Goal: Check status: Check status

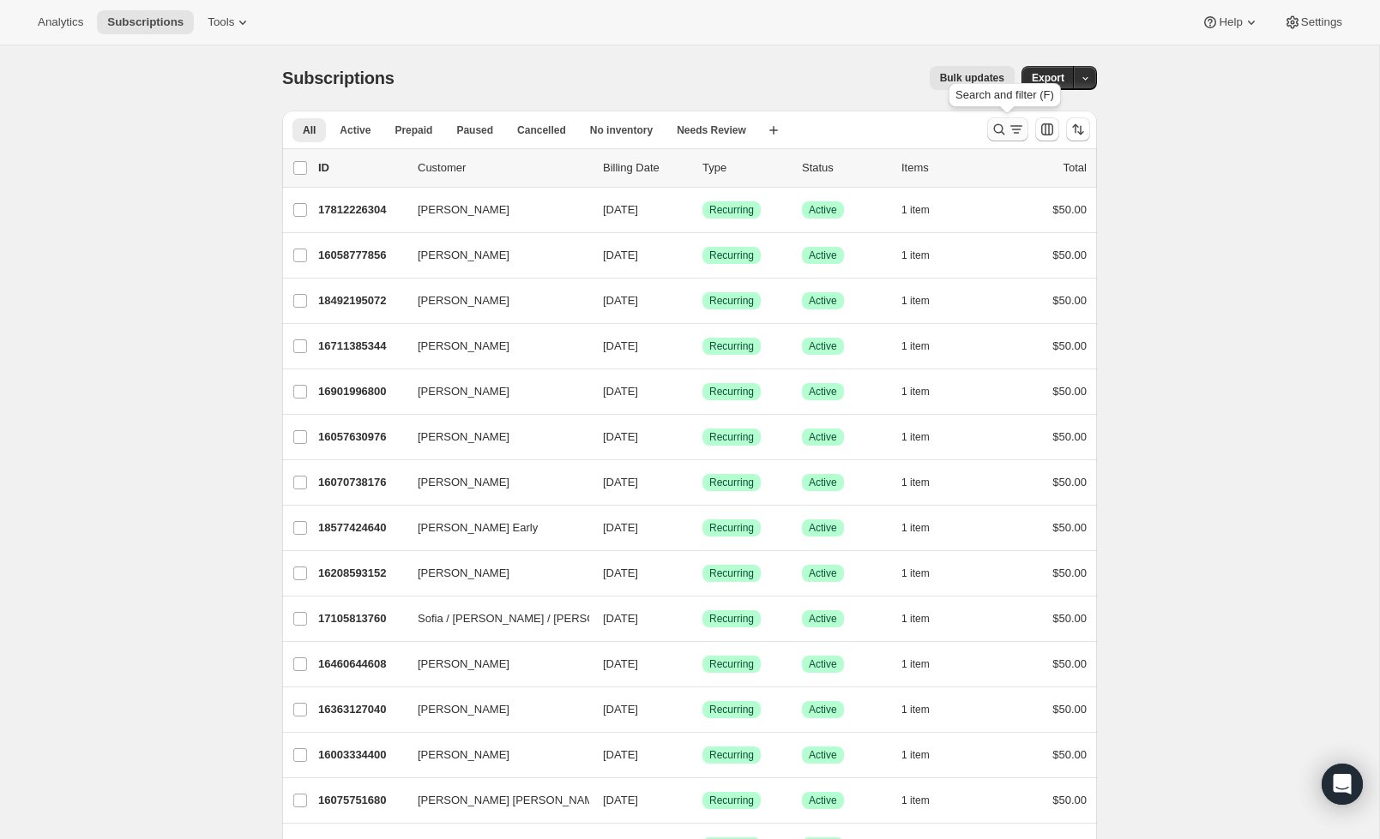
click at [1004, 128] on icon "Search and filter results" at bounding box center [998, 129] width 17 height 17
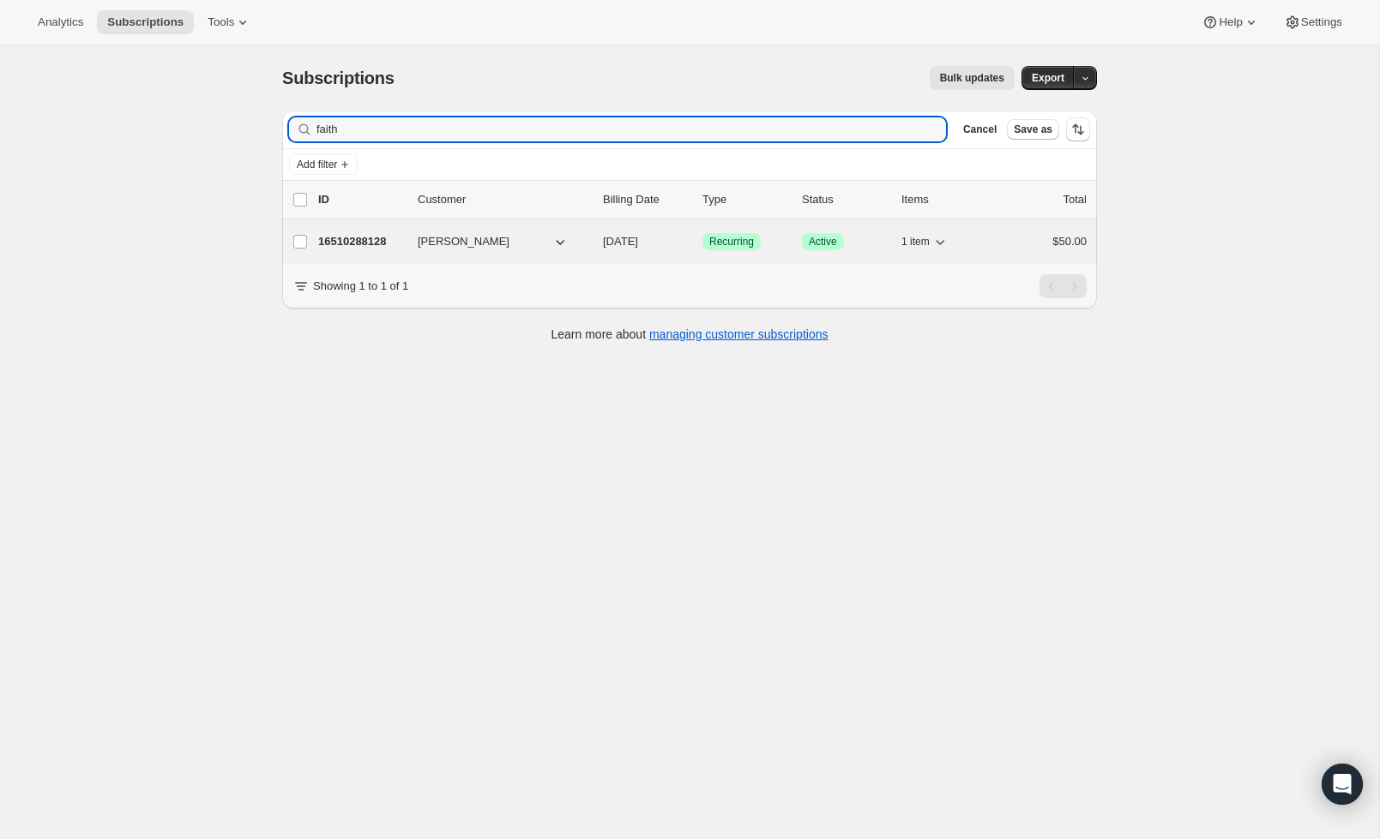
type input "faith"
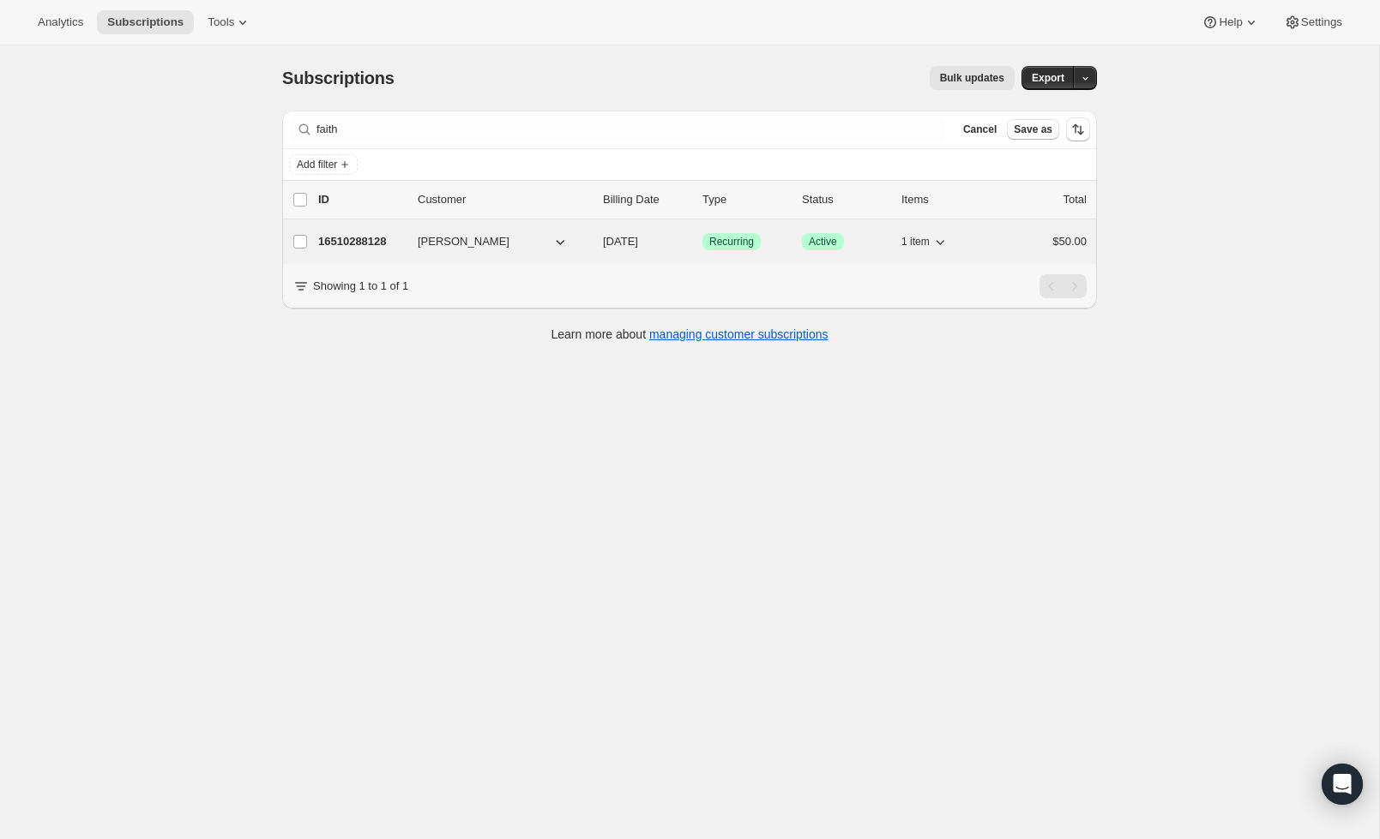
click at [358, 241] on p "16510288128" at bounding box center [361, 241] width 86 height 17
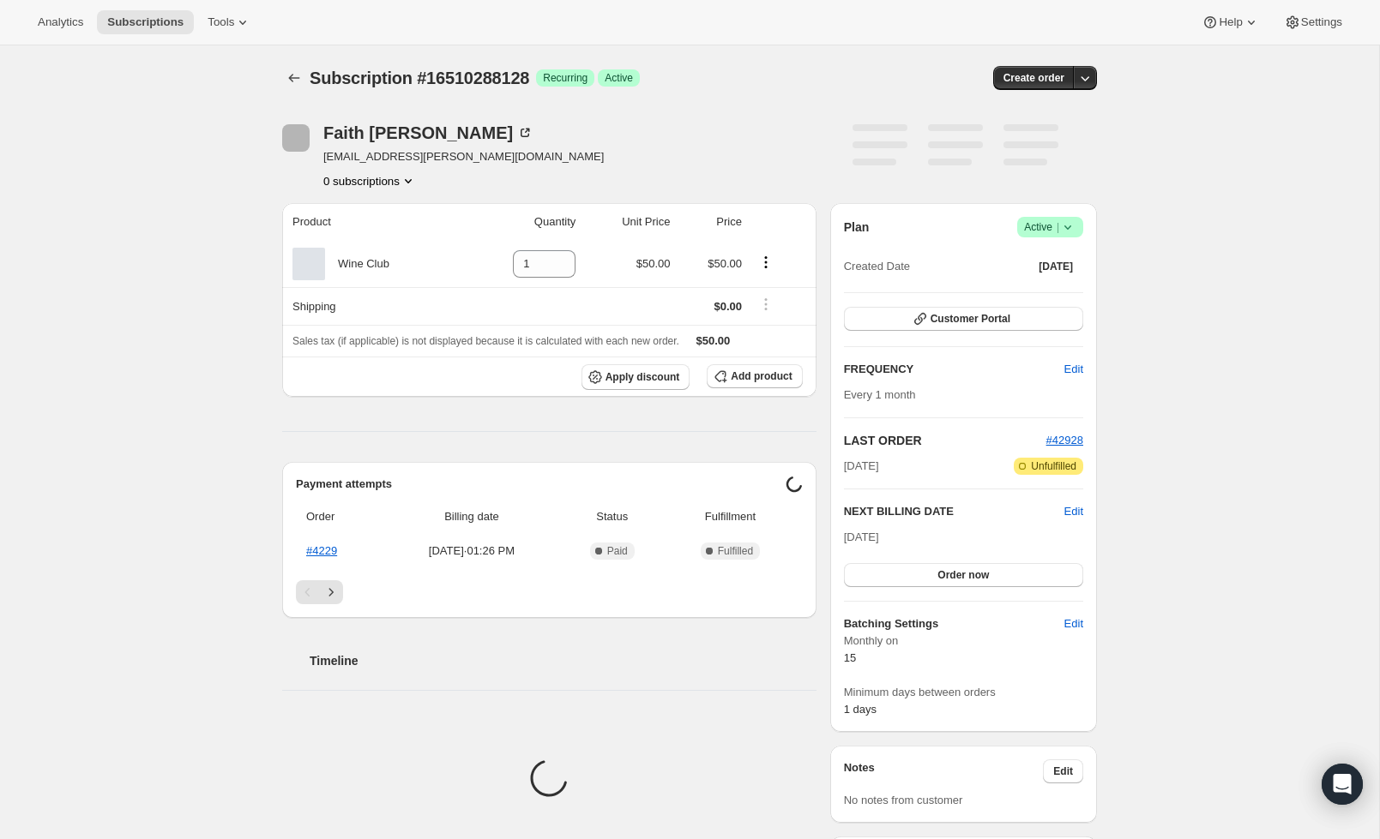
scroll to position [3, 0]
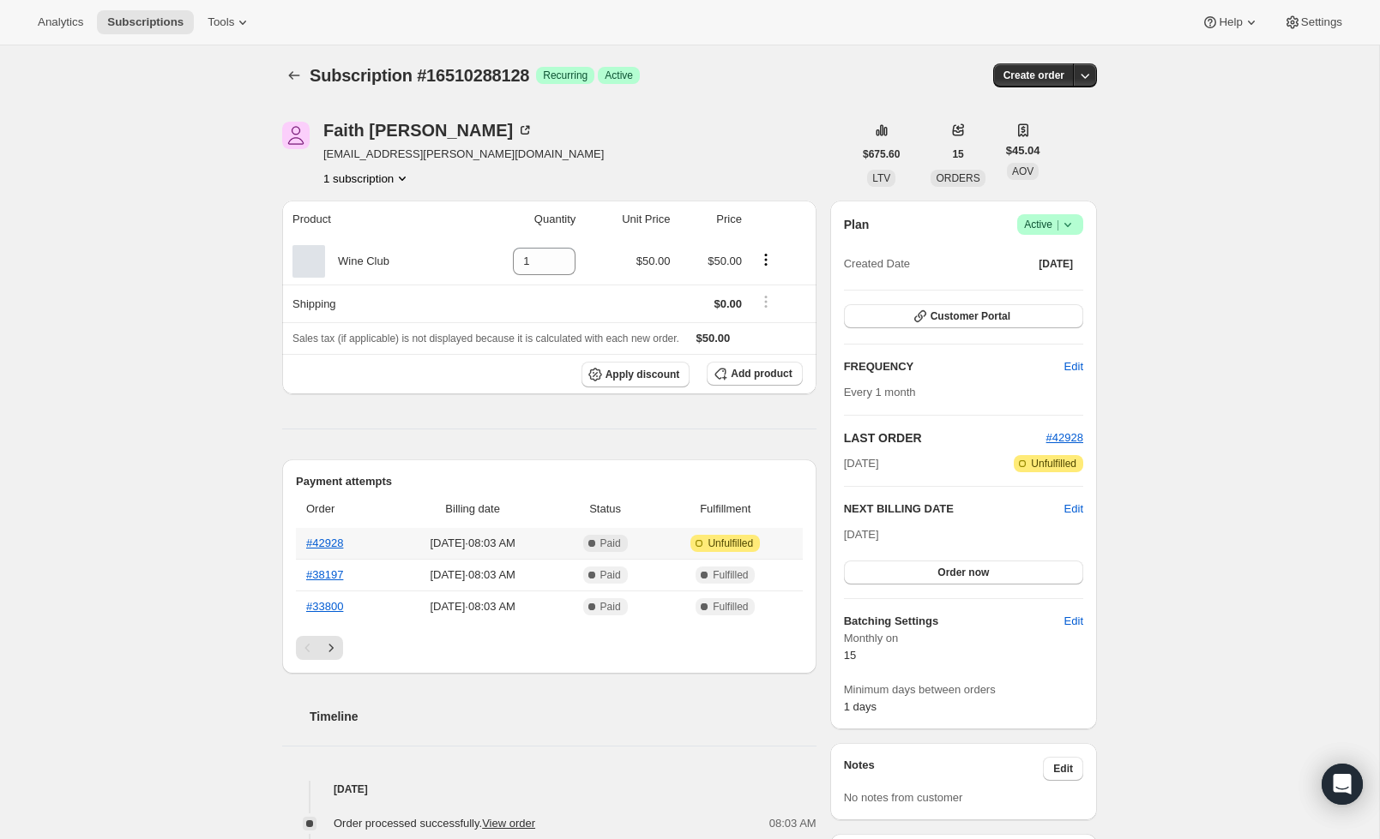
click at [340, 551] on th "#42928" at bounding box center [342, 543] width 93 height 31
click at [339, 550] on th "#42928" at bounding box center [342, 543] width 93 height 31
click at [338, 549] on link "#42928" at bounding box center [324, 543] width 37 height 13
